Goal: Transaction & Acquisition: Purchase product/service

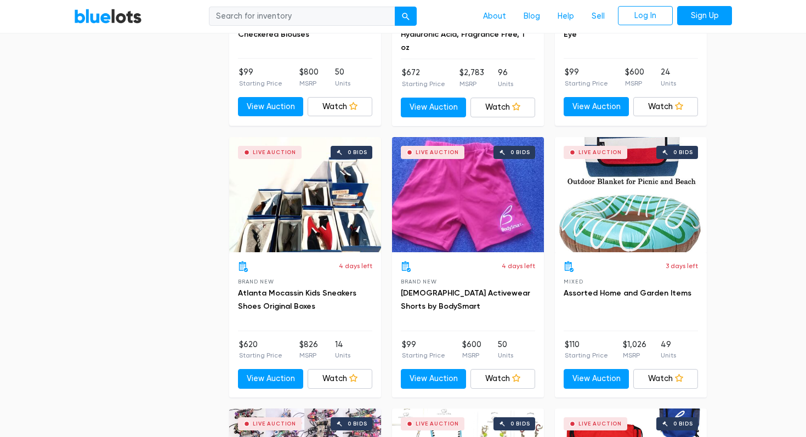
scroll to position [4042, 0]
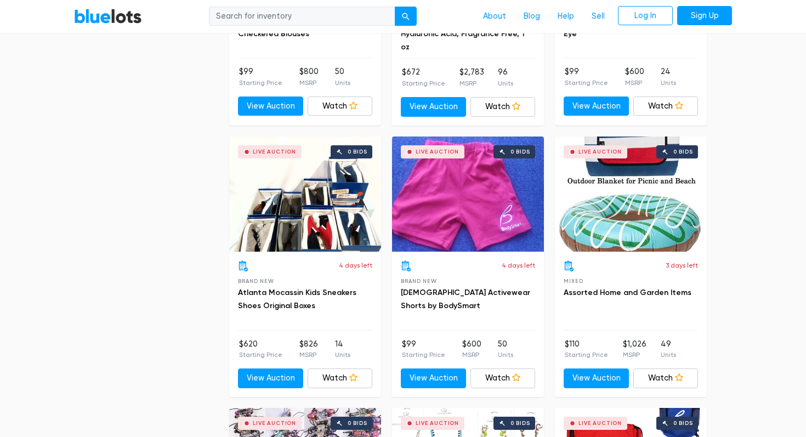
click at [263, 286] on h3 "Atlanta Mocassin Kids Sneakers Shoes Original Boxes" at bounding box center [305, 299] width 134 height 26
click at [270, 287] on h3 "Atlanta Mocassin Kids Sneakers Shoes Original Boxes" at bounding box center [305, 299] width 134 height 26
click at [268, 299] on div "4 days left Brand New Atlanta Mocassin Kids Sneakers Shoes Original Boxes" at bounding box center [305, 295] width 134 height 70
click at [270, 290] on link "Atlanta Mocassin Kids Sneakers Shoes Original Boxes" at bounding box center [297, 299] width 118 height 22
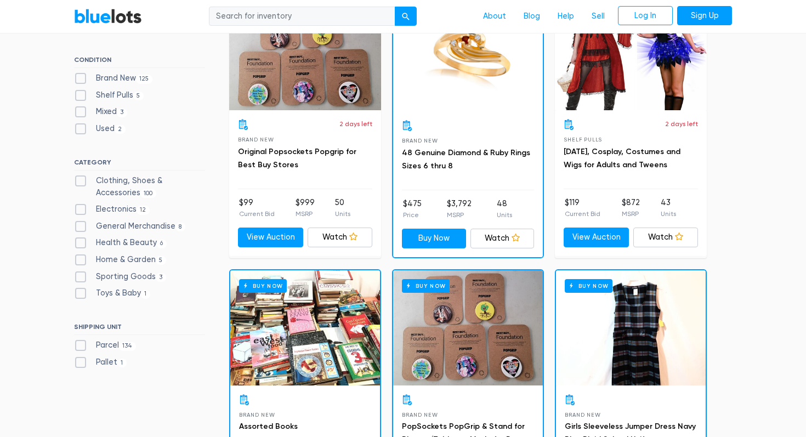
scroll to position [375, 0]
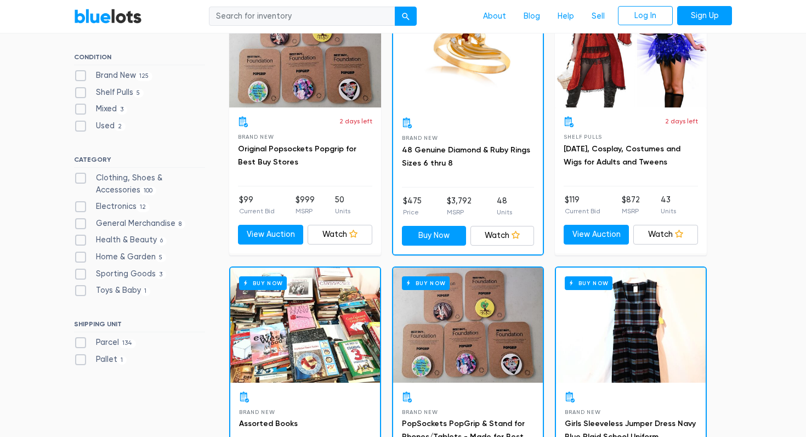
click at [78, 270] on label "Sporting Goods 3" at bounding box center [120, 274] width 92 height 12
click at [78, 270] on Goods"] "Sporting Goods 3" at bounding box center [77, 271] width 7 height 7
checkbox Goods"] "true"
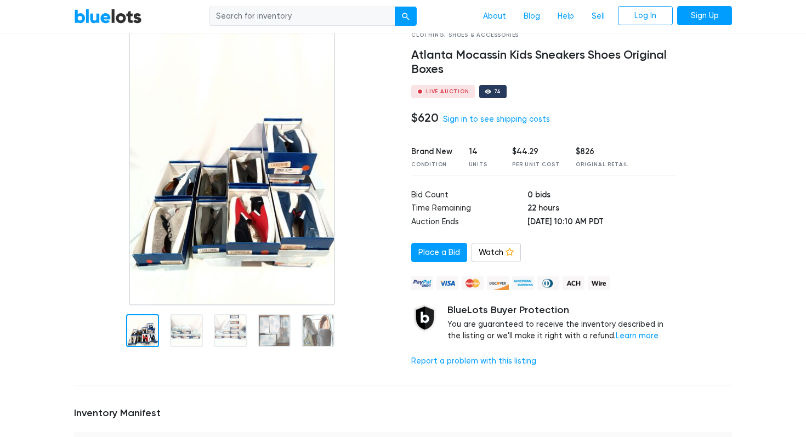
scroll to position [73, 0]
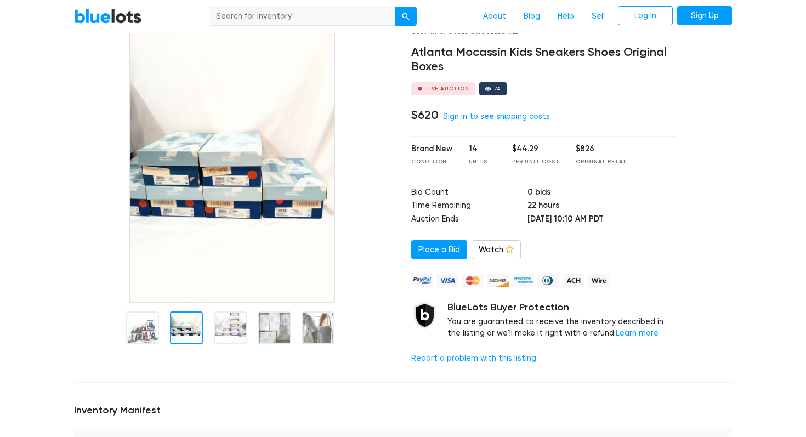
click at [197, 325] on div at bounding box center [186, 327] width 33 height 33
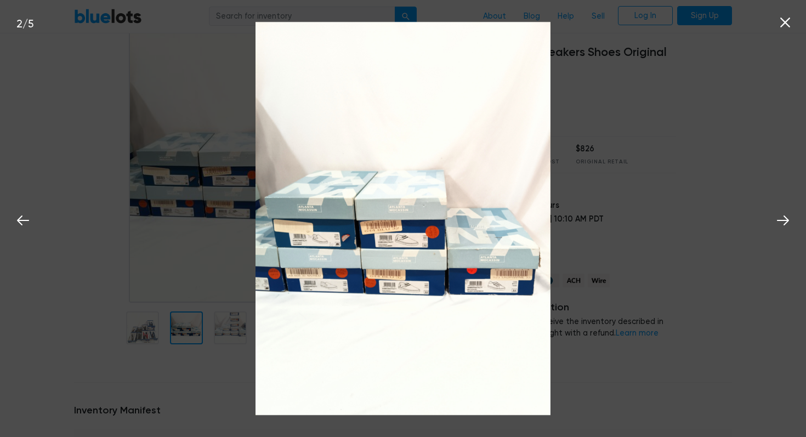
click at [224, 329] on div "2 / 5" at bounding box center [403, 218] width 806 height 437
